Goal: Task Accomplishment & Management: Manage account settings

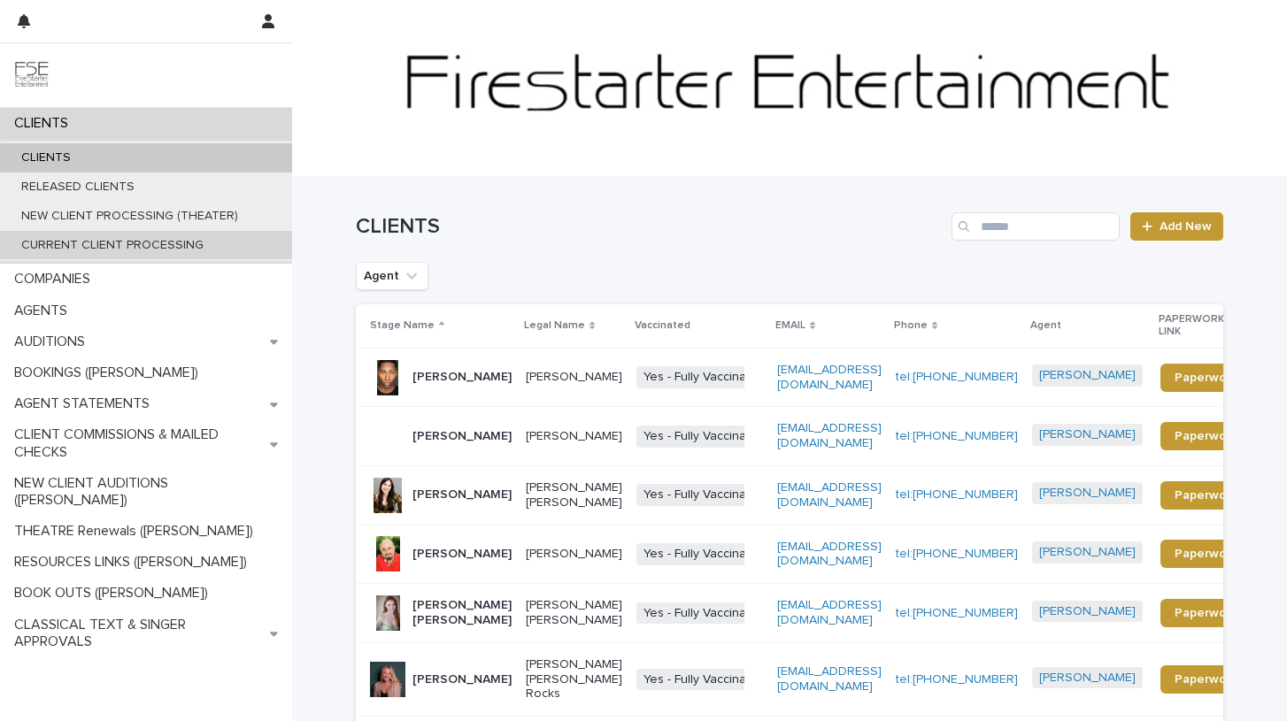
click at [155, 243] on p "CURRENT CLIENT PROCESSING" at bounding box center [112, 245] width 211 height 15
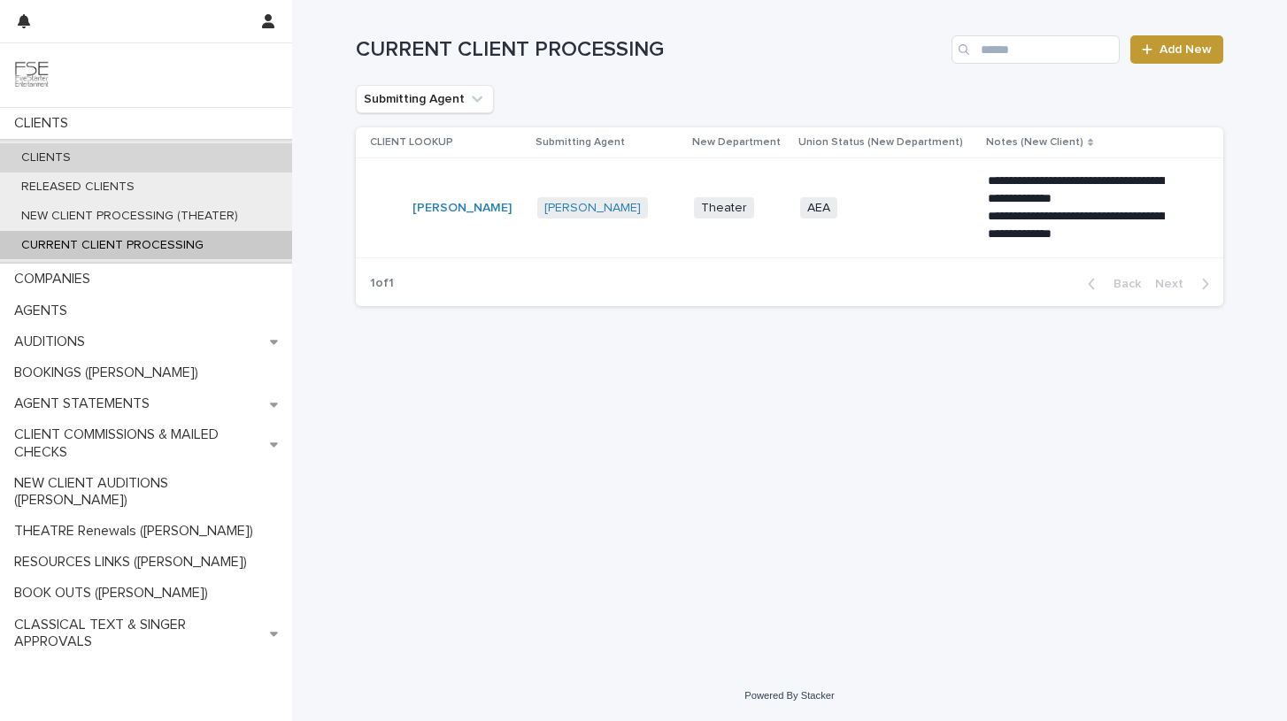
click at [64, 156] on p "CLIENTS" at bounding box center [46, 157] width 78 height 15
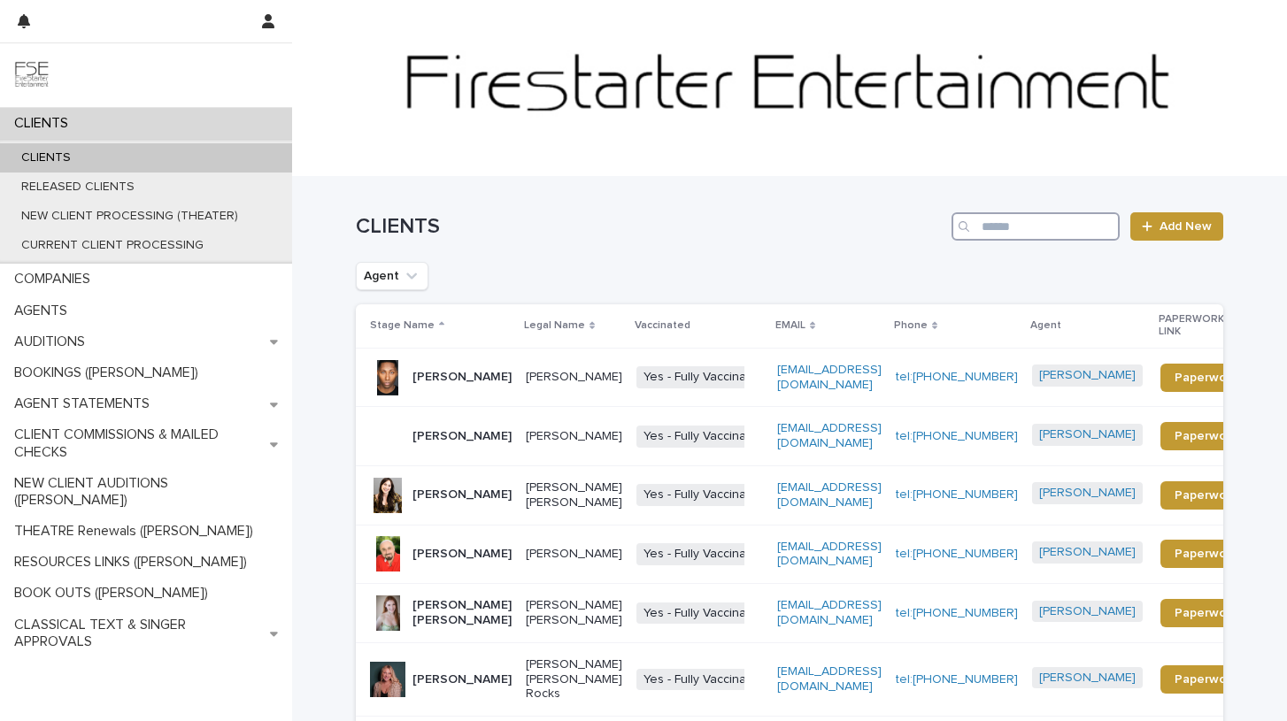
click at [1000, 229] on input "Search" at bounding box center [1036, 226] width 168 height 28
type input "****"
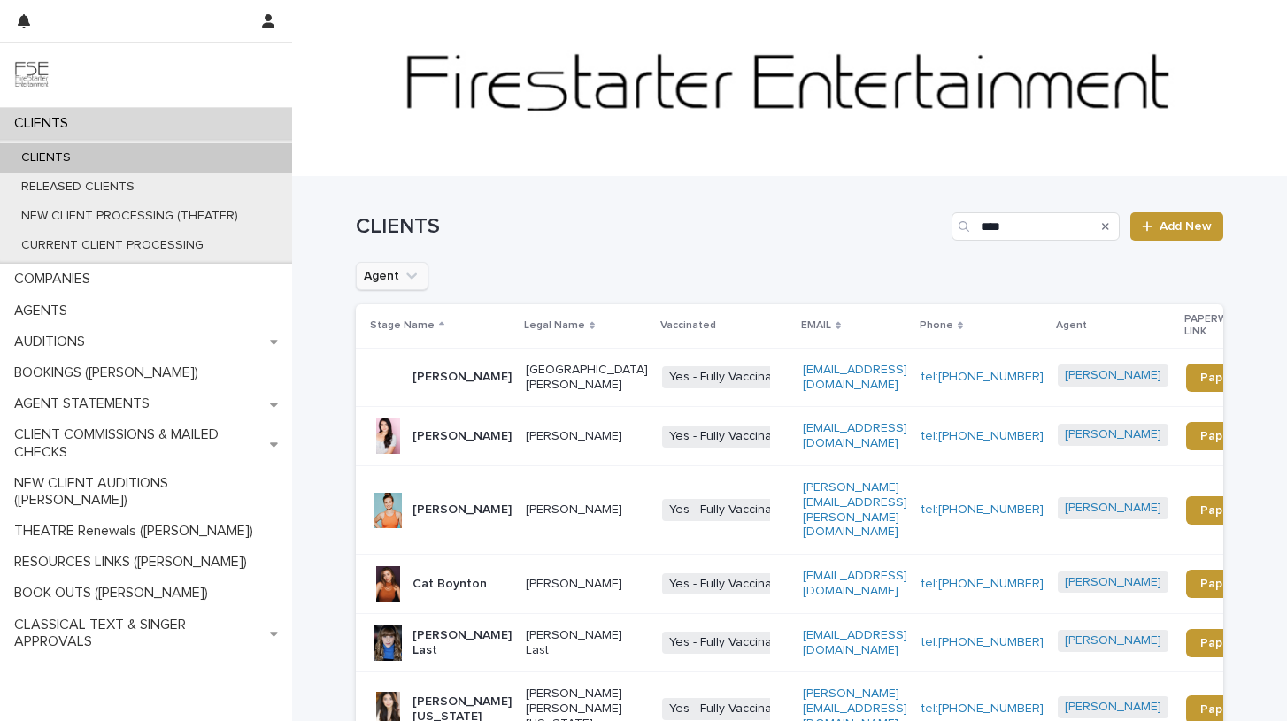
click at [410, 278] on icon "Agent" at bounding box center [411, 277] width 11 height 6
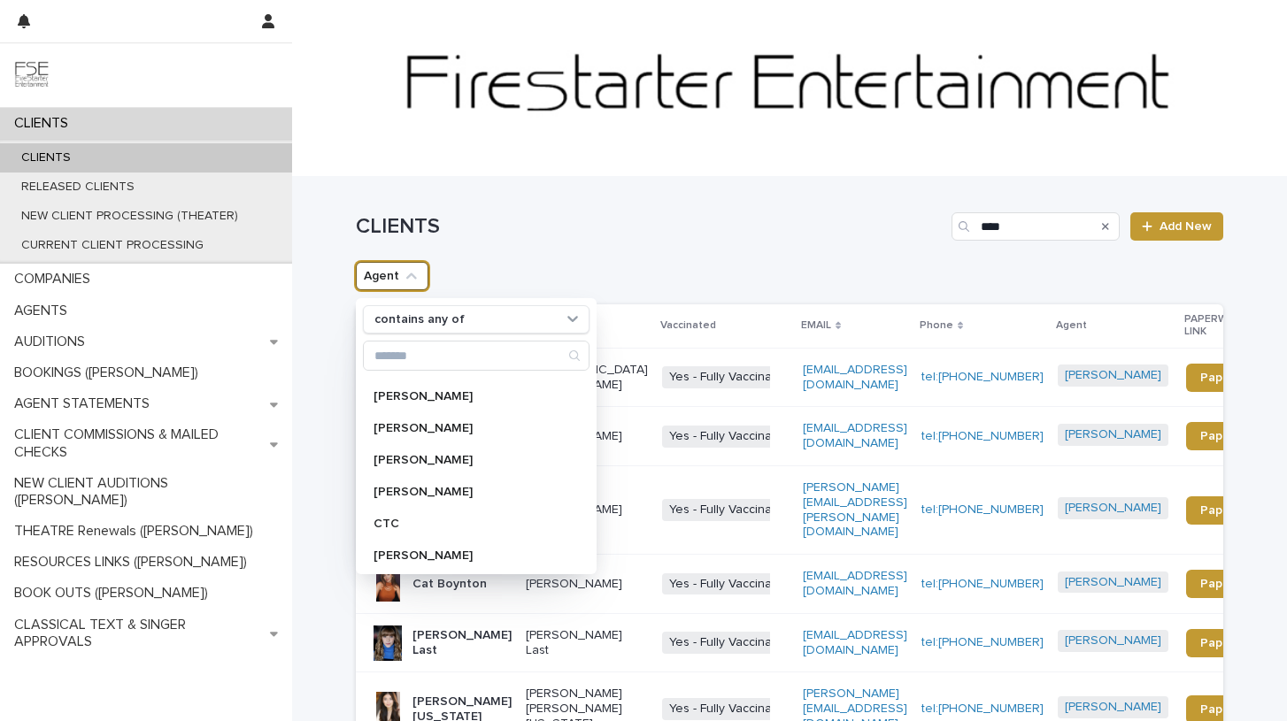
scroll to position [348, 0]
click at [392, 422] on p "[PERSON_NAME]" at bounding box center [468, 425] width 188 height 12
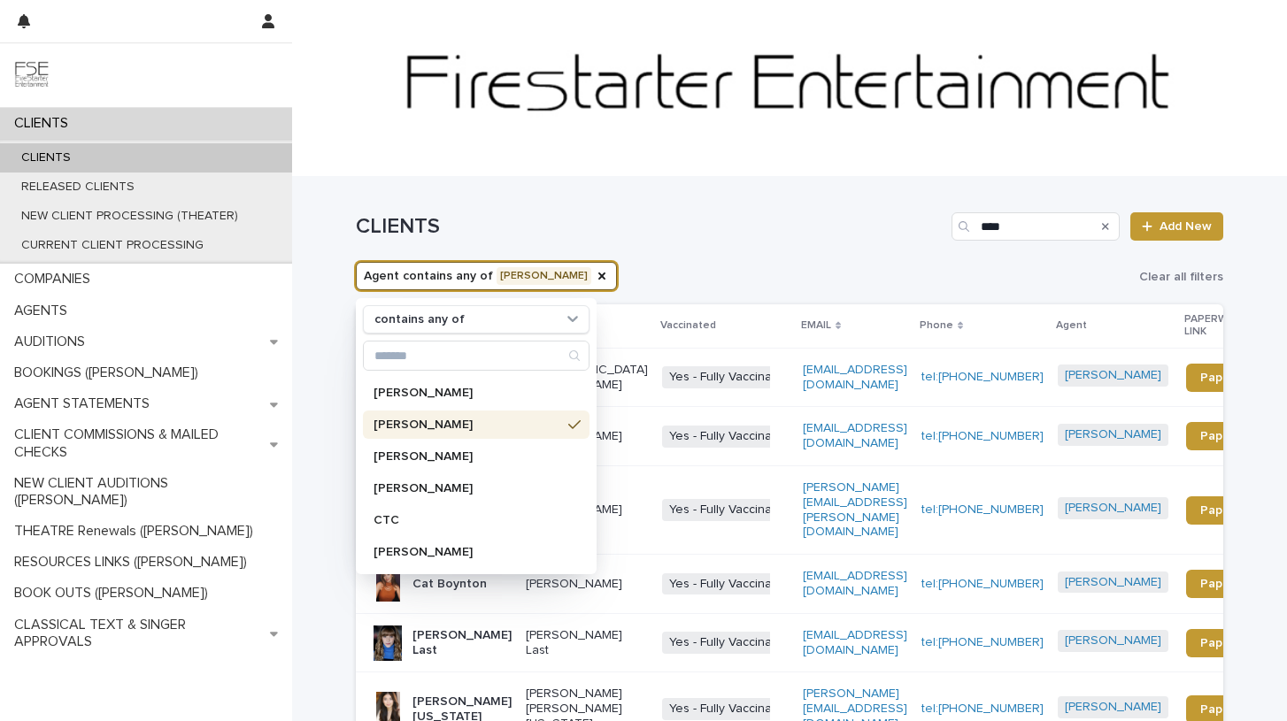
click at [681, 221] on h1 "CLIENTS" at bounding box center [650, 227] width 589 height 26
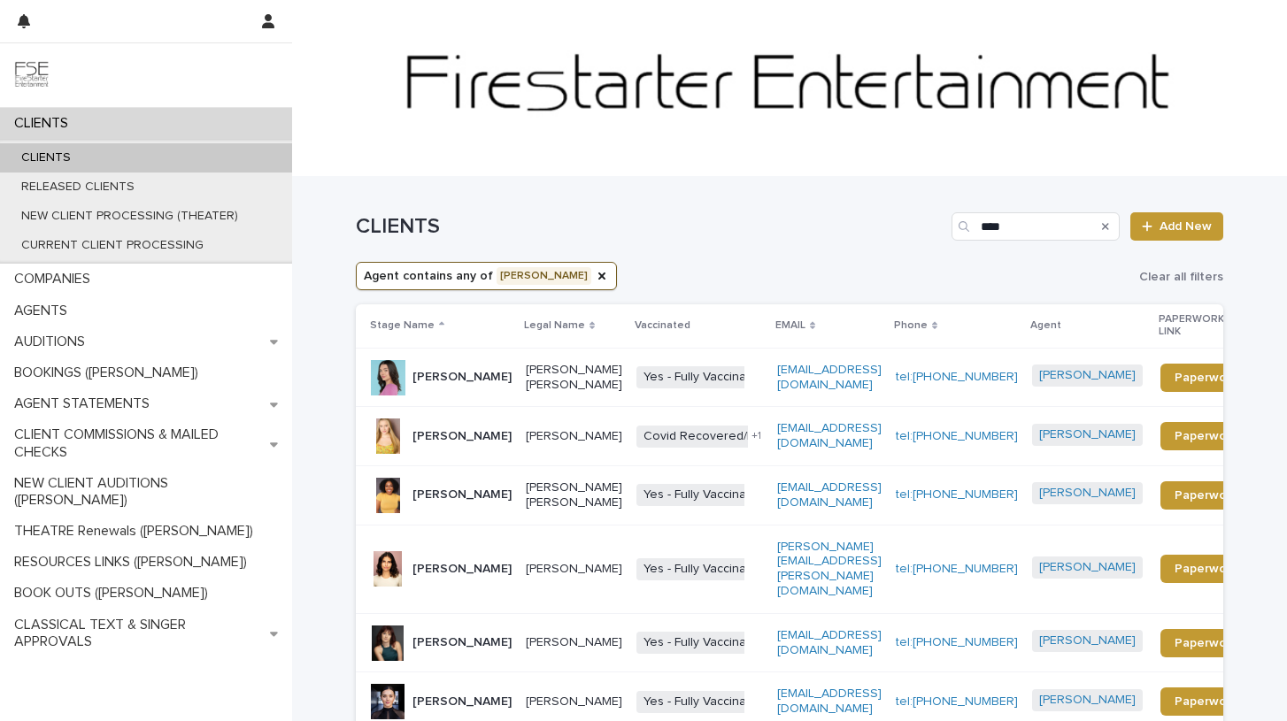
click at [473, 440] on p "[PERSON_NAME]" at bounding box center [461, 436] width 99 height 15
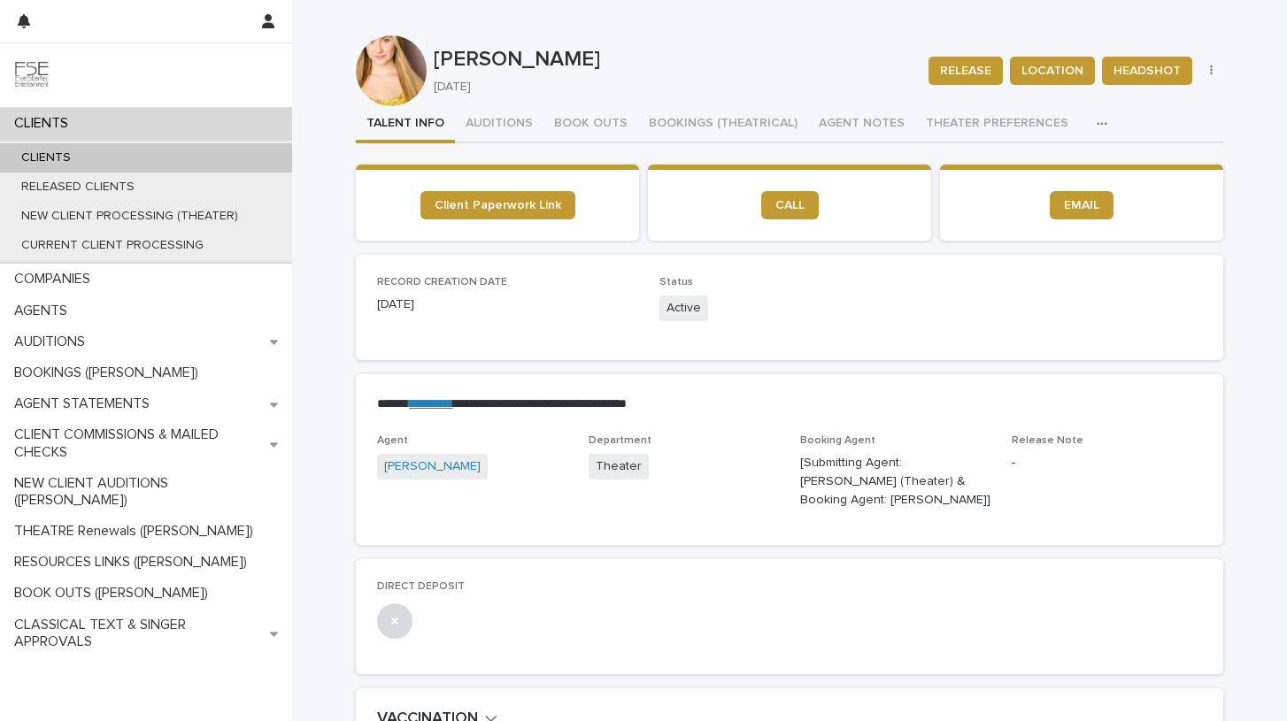
click at [1097, 124] on icon "button" at bounding box center [1102, 124] width 11 height 12
click at [1214, 68] on button "button" at bounding box center [1211, 71] width 25 height 12
click at [700, 89] on p "[DATE]" at bounding box center [671, 87] width 474 height 15
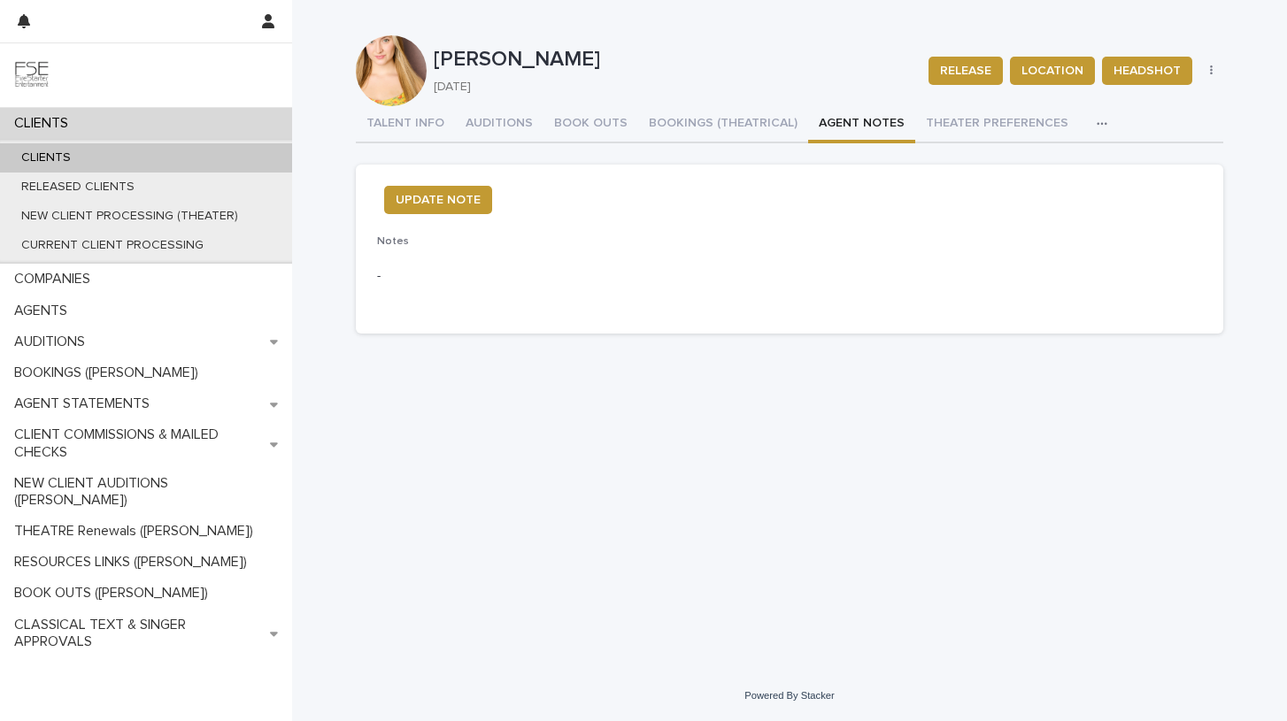
click at [854, 120] on button "AGENT NOTES" at bounding box center [861, 124] width 107 height 37
click at [393, 122] on button "TALENT INFO" at bounding box center [405, 124] width 99 height 37
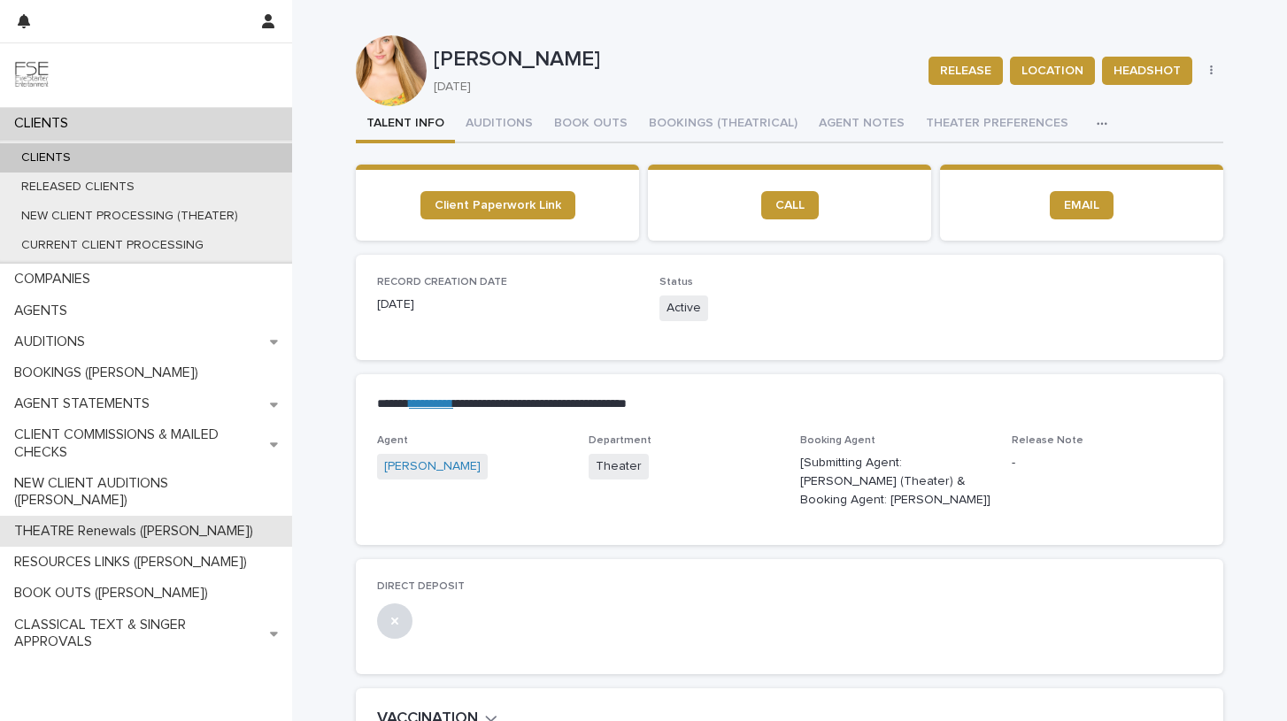
click at [81, 523] on p "THEATRE Renewals ([PERSON_NAME])" at bounding box center [137, 531] width 260 height 17
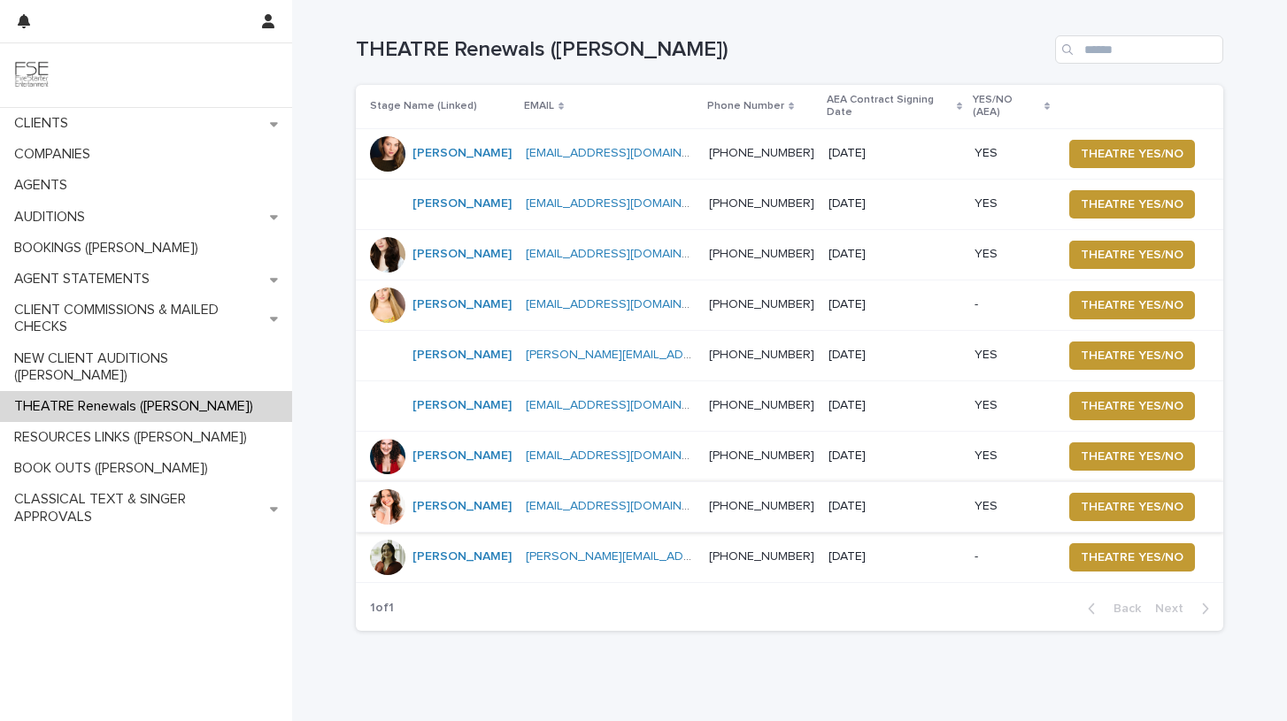
scroll to position [50, 0]
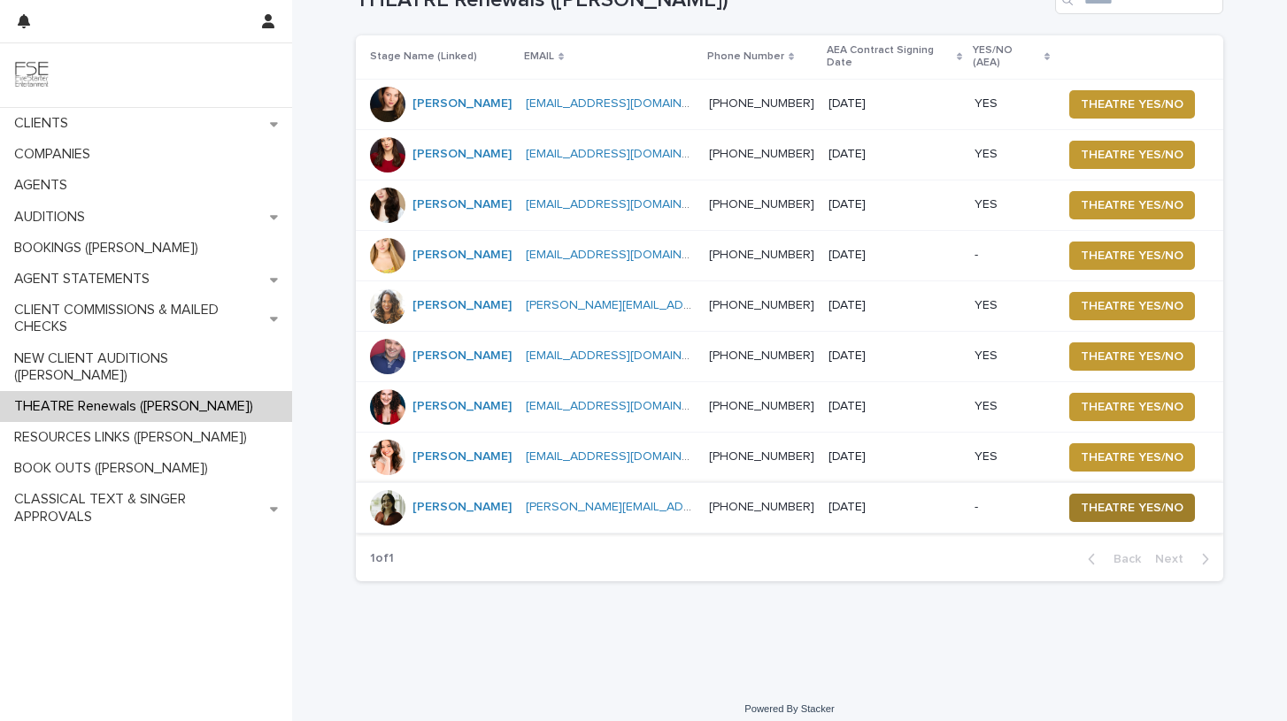
click at [1162, 499] on span "THEATRE YES/NO" at bounding box center [1132, 508] width 103 height 18
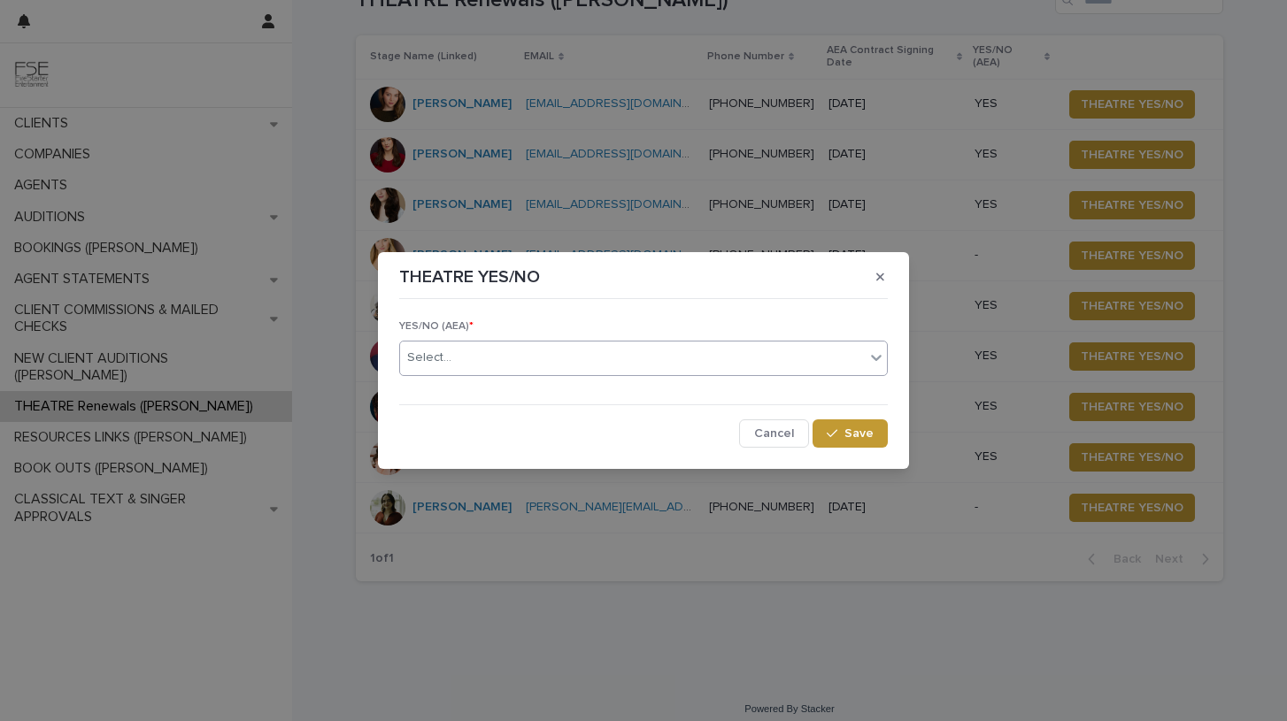
click at [659, 358] on div "Select..." at bounding box center [632, 357] width 465 height 29
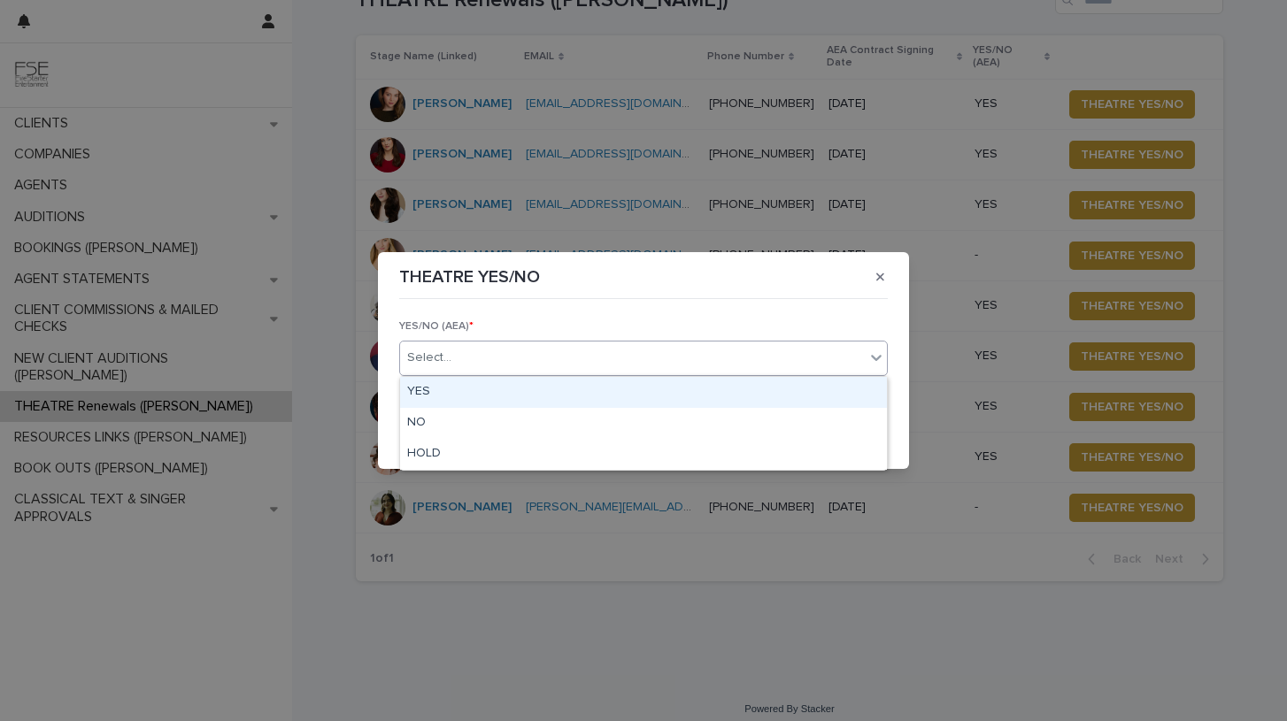
click at [468, 391] on div "YES" at bounding box center [643, 392] width 487 height 31
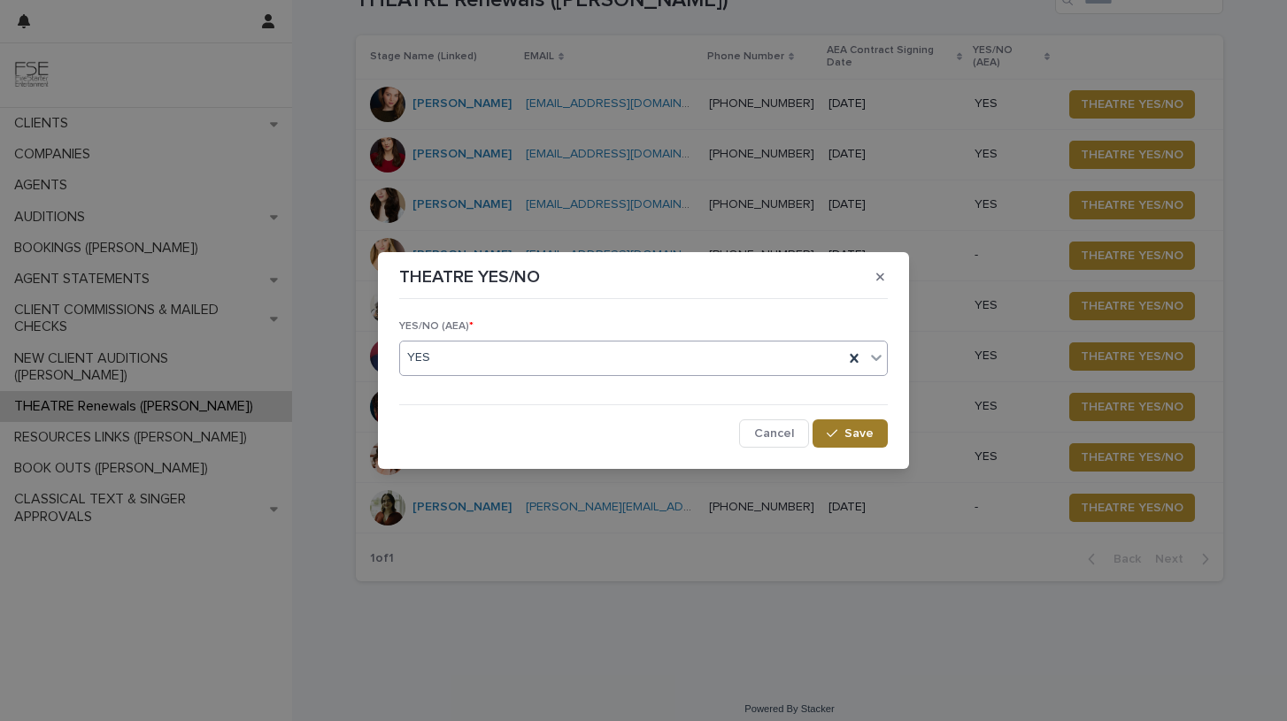
click at [849, 430] on span "Save" at bounding box center [858, 434] width 29 height 12
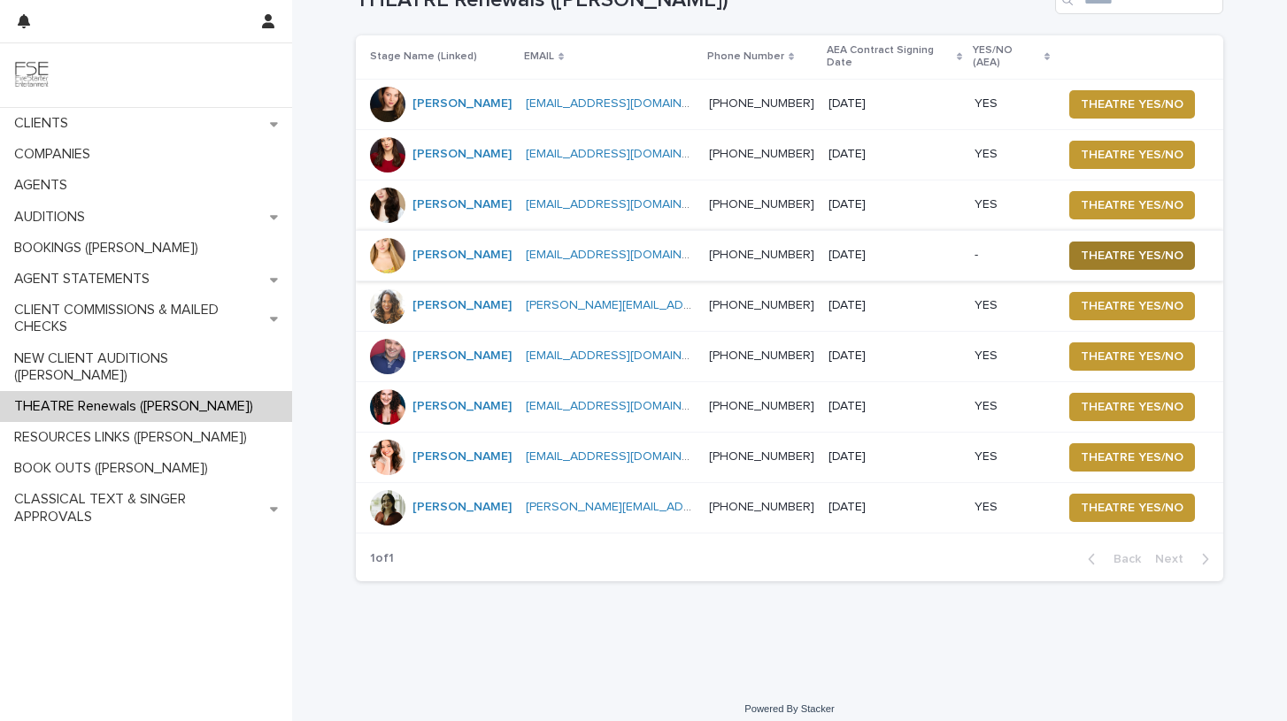
click at [1157, 247] on span "THEATRE YES/NO" at bounding box center [1132, 256] width 103 height 18
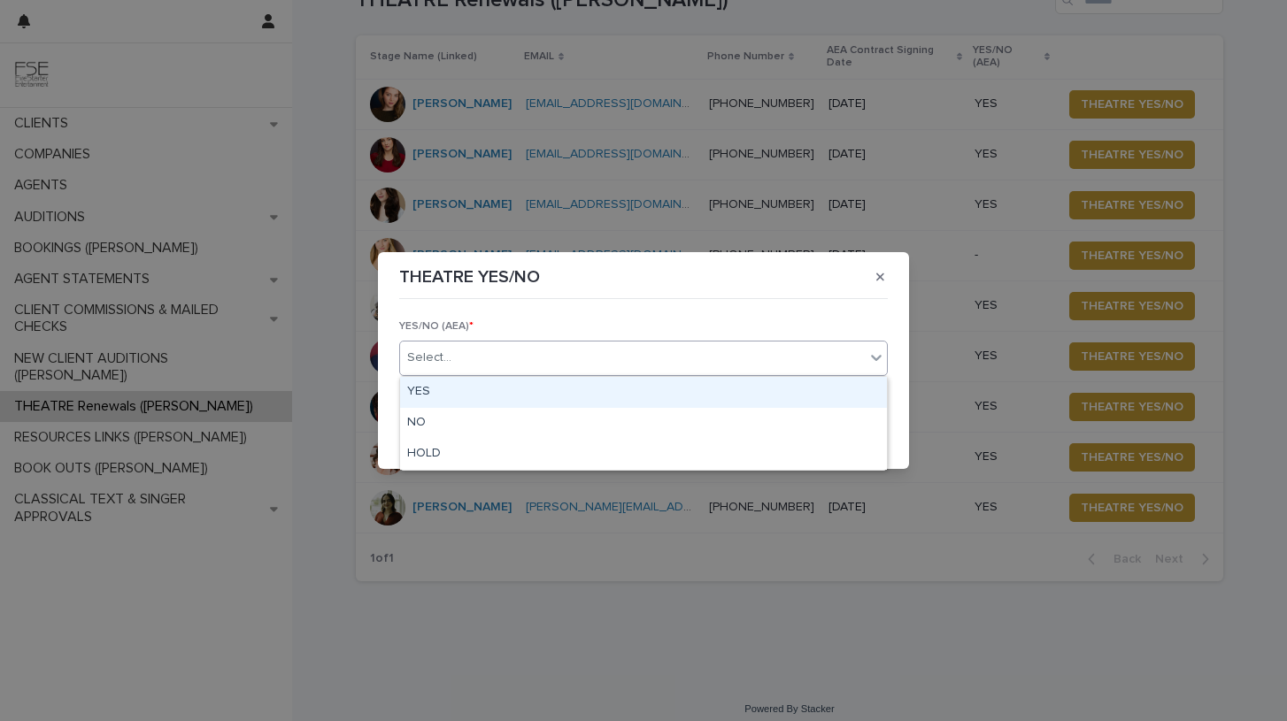
click at [468, 357] on div "Select..." at bounding box center [632, 357] width 465 height 29
click at [447, 390] on div "YES" at bounding box center [643, 392] width 487 height 31
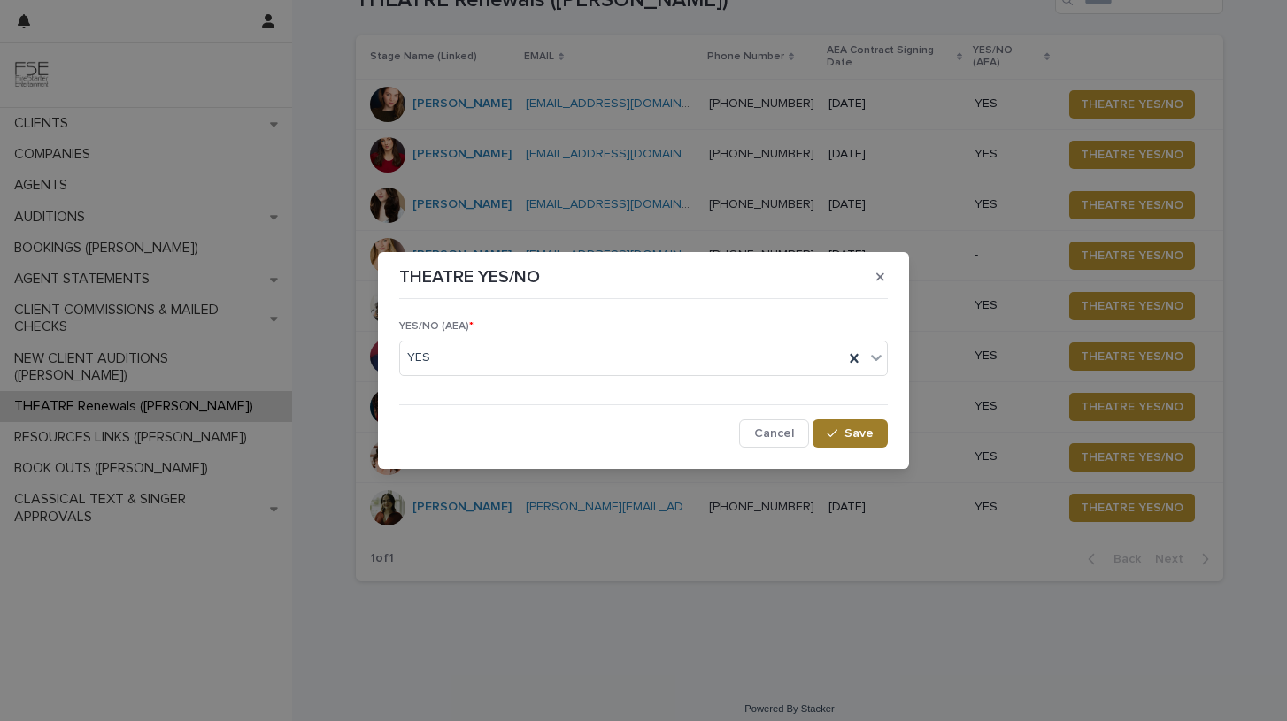
click at [858, 428] on span "Save" at bounding box center [858, 434] width 29 height 12
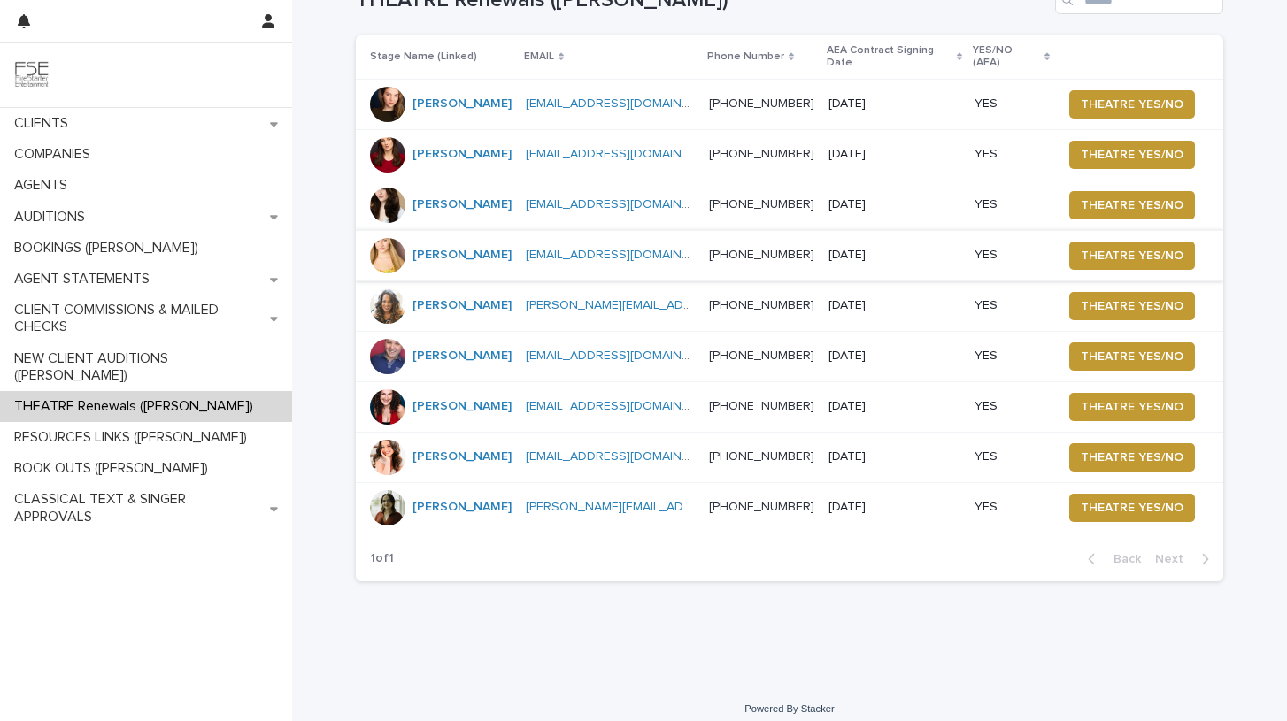
scroll to position [0, 0]
